Goal: Navigation & Orientation: Understand site structure

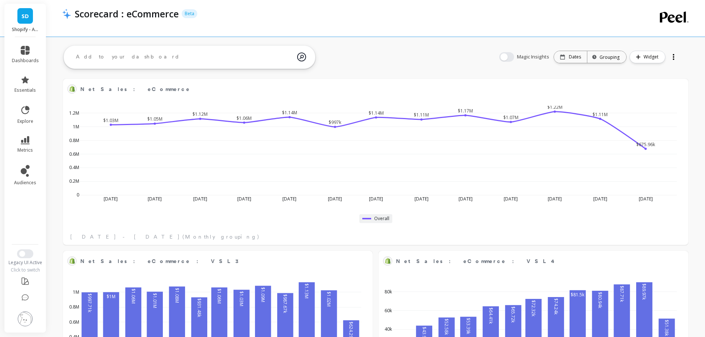
click at [196, 33] on div "Scorecard : eCommerce Beta" at bounding box center [345, 18] width 567 height 37
click at [24, 253] on span "Switch to New UI" at bounding box center [22, 254] width 6 height 6
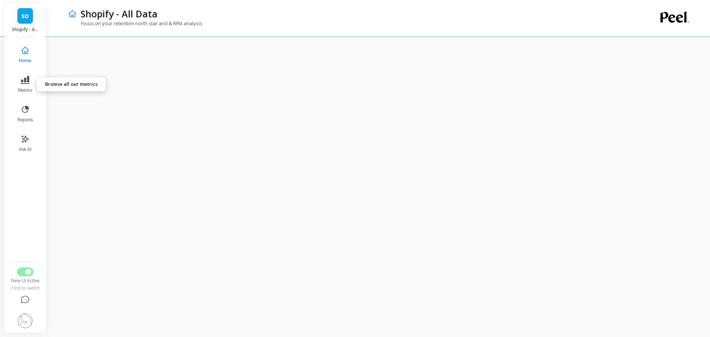
click at [26, 82] on icon at bounding box center [25, 80] width 9 height 8
click at [18, 77] on button "Metrics" at bounding box center [25, 84] width 24 height 27
click at [28, 114] on icon at bounding box center [25, 109] width 9 height 9
click at [25, 56] on button "Home" at bounding box center [25, 54] width 26 height 27
